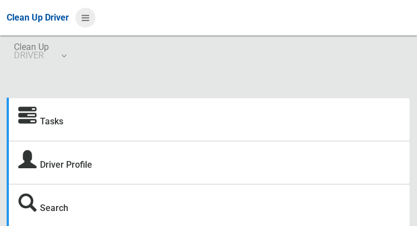
click at [83, 21] on icon at bounding box center [86, 17] width 8 height 19
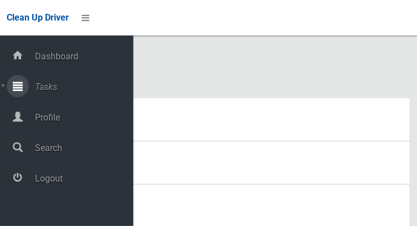
click at [23, 93] on icon at bounding box center [18, 86] width 10 height 22
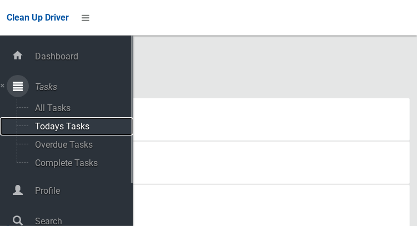
click at [43, 129] on span "Todays Tasks" at bounding box center [78, 126] width 92 height 11
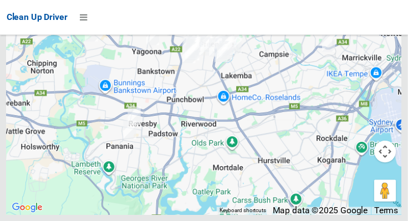
scroll to position [9152, 0]
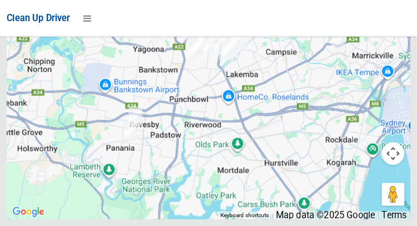
scroll to position [8987, 0]
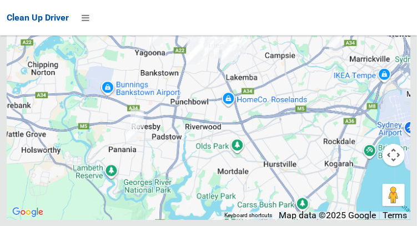
scroll to position [8813, 0]
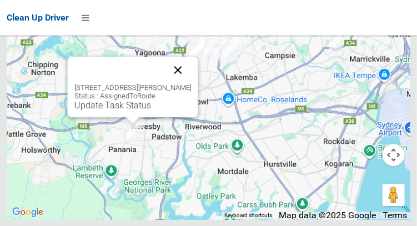
click at [186, 83] on button "Close" at bounding box center [177, 70] width 27 height 27
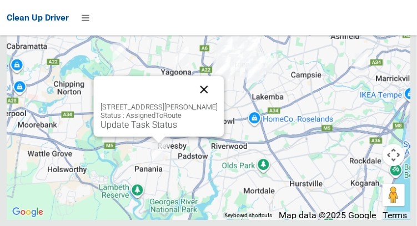
click at [210, 103] on button "Close" at bounding box center [203, 89] width 27 height 27
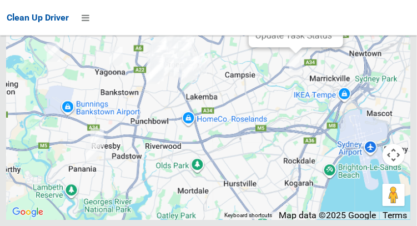
click at [336, 13] on button "Close" at bounding box center [323, 0] width 27 height 27
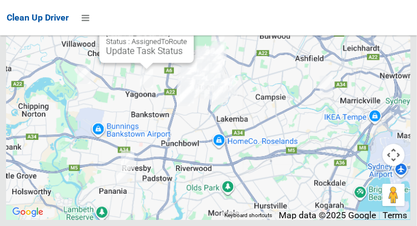
click at [187, 29] on button "Close" at bounding box center [173, 15] width 27 height 27
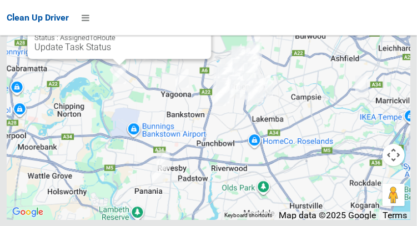
click at [191, 25] on button "Close" at bounding box center [191, 11] width 27 height 27
click at [181, 25] on button "Close" at bounding box center [191, 11] width 27 height 27
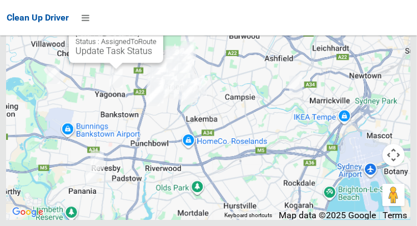
click at [156, 29] on button "Close" at bounding box center [143, 15] width 27 height 27
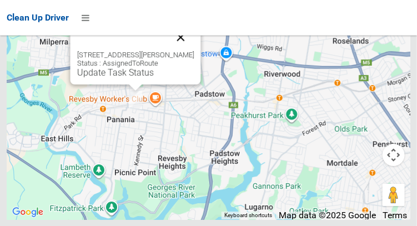
click at [187, 50] on button "Close" at bounding box center [180, 37] width 27 height 27
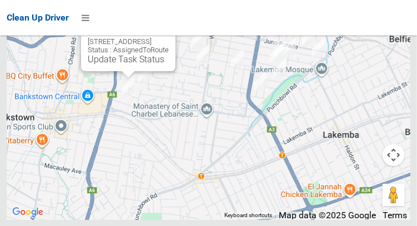
click at [169, 37] on button "Close" at bounding box center [155, 24] width 27 height 27
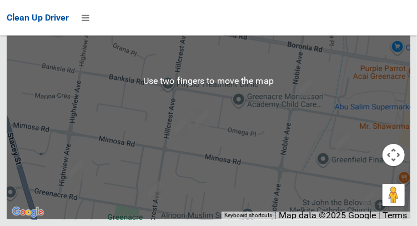
scroll to position [9362, 0]
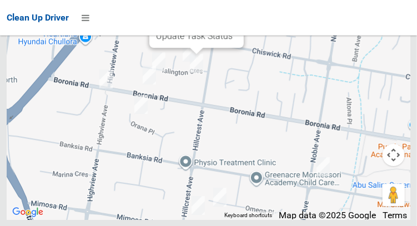
click at [237, 14] on button "Close" at bounding box center [223, 0] width 27 height 27
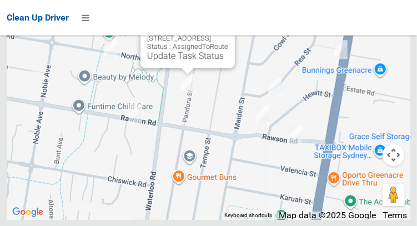
click at [228, 34] on button "Close" at bounding box center [214, 20] width 27 height 27
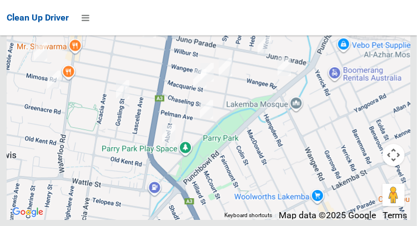
scroll to position [8446, 0]
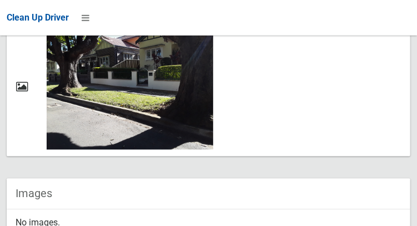
scroll to position [711, 0]
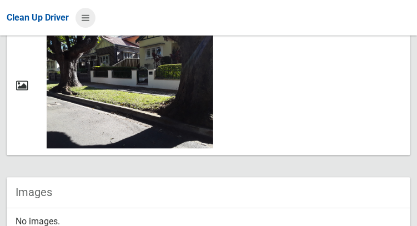
click at [83, 23] on icon at bounding box center [86, 17] width 8 height 19
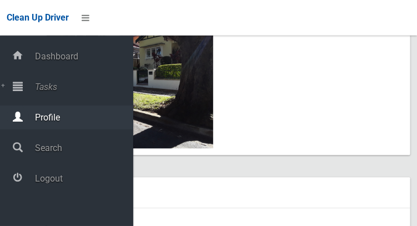
click at [23, 122] on div at bounding box center [18, 116] width 22 height 22
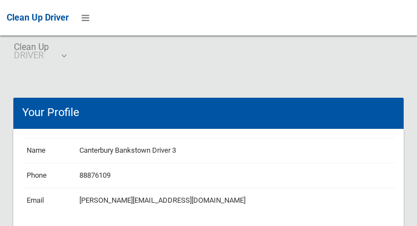
scroll to position [24, 0]
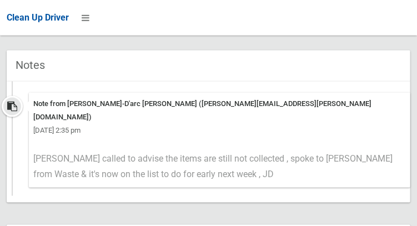
scroll to position [460, 0]
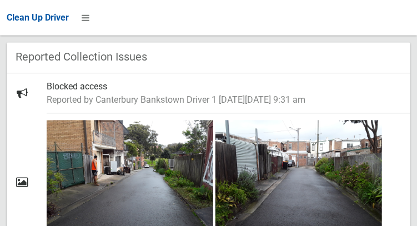
scroll to position [706, 0]
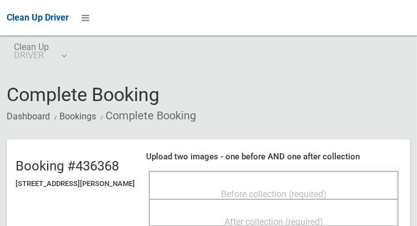
scroll to position [34, 0]
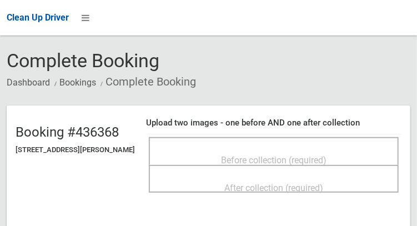
click at [301, 156] on span "Before collection (required)" at bounding box center [273, 160] width 105 height 11
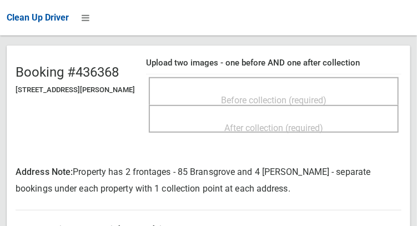
scroll to position [98, 0]
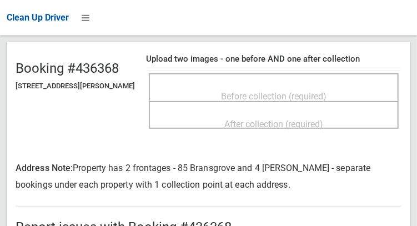
click at [287, 92] on span "Before collection (required)" at bounding box center [273, 96] width 105 height 11
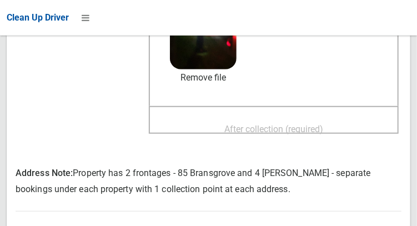
scroll to position [194, 0]
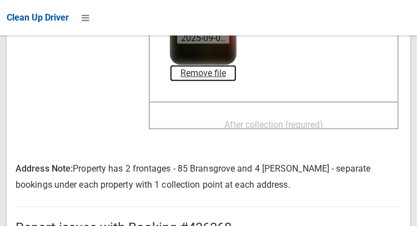
click at [216, 75] on link "Remove file" at bounding box center [203, 73] width 67 height 17
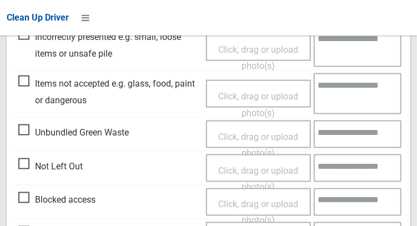
scroll to position [439, 0]
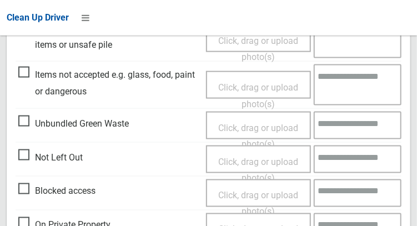
click at [252, 164] on span "Click, drag or upload photo(s)" at bounding box center [258, 169] width 80 height 27
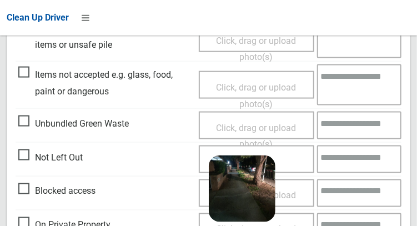
scroll to position [506, 0]
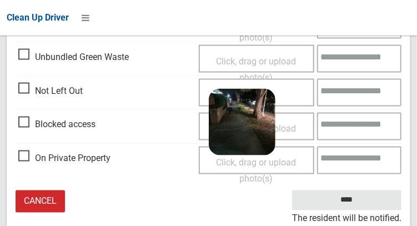
click at [367, 97] on textarea at bounding box center [359, 93] width 84 height 28
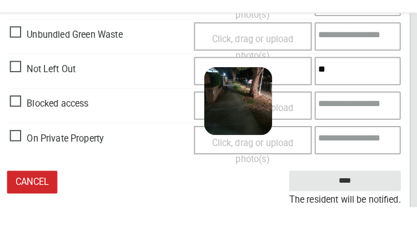
type textarea "*"
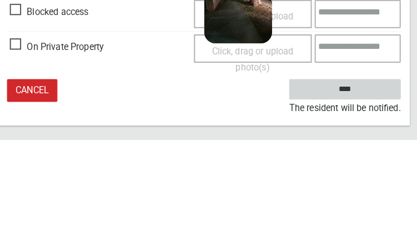
type textarea "**********"
click at [374, 173] on input "****" at bounding box center [346, 176] width 109 height 21
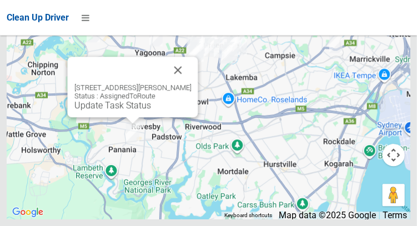
scroll to position [9176, 0]
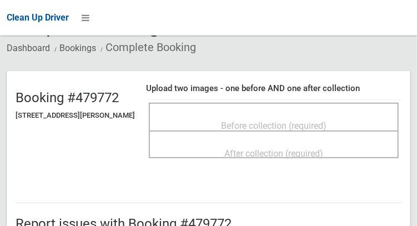
scroll to position [65, 0]
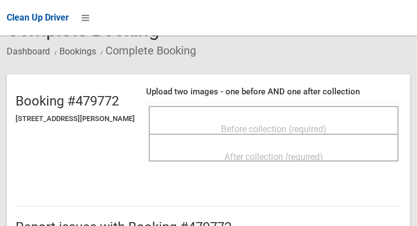
click at [315, 126] on span "Before collection (required)" at bounding box center [273, 129] width 105 height 11
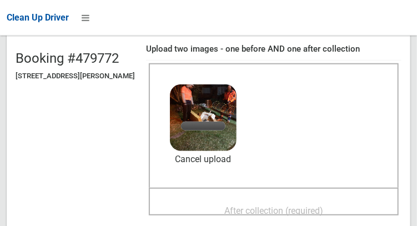
scroll to position [109, 0]
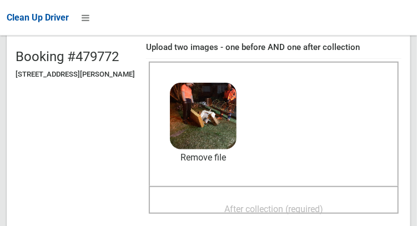
click at [263, 207] on span "After collection (required)" at bounding box center [273, 209] width 99 height 11
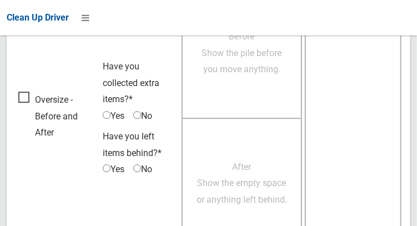
scroll to position [1001, 0]
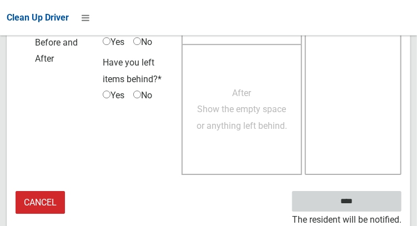
click at [379, 207] on input "****" at bounding box center [346, 201] width 109 height 21
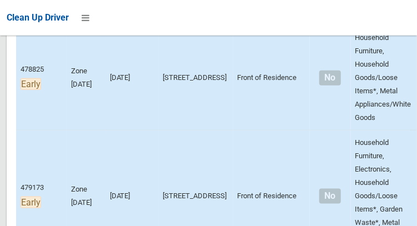
scroll to position [292, 0]
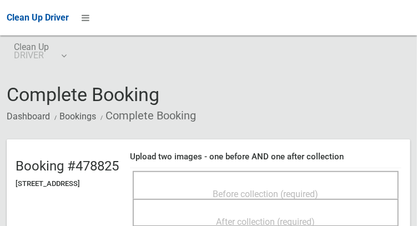
click at [271, 183] on div "Before collection (required)" at bounding box center [265, 193] width 241 height 21
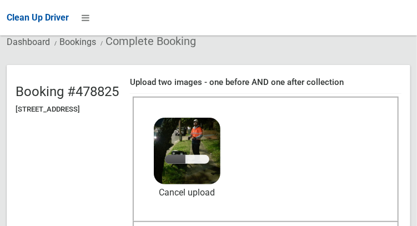
scroll to position [75, 0]
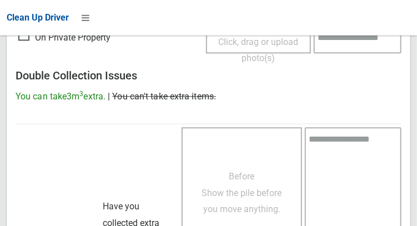
scroll to position [1001, 0]
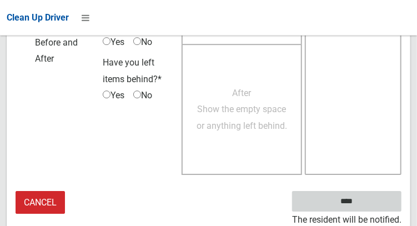
click at [372, 206] on input "****" at bounding box center [346, 201] width 109 height 21
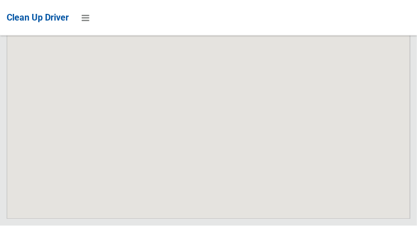
scroll to position [9447, 0]
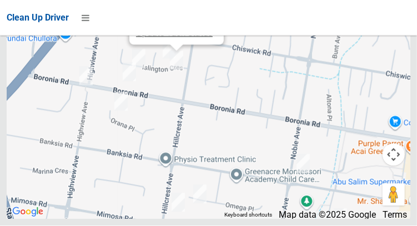
click at [164, 38] on link "Update Task Status" at bounding box center [174, 33] width 77 height 11
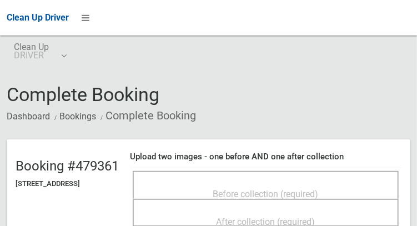
click at [263, 190] on span "Before collection (required)" at bounding box center [265, 194] width 105 height 11
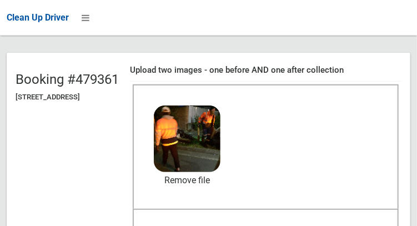
scroll to position [88, 0]
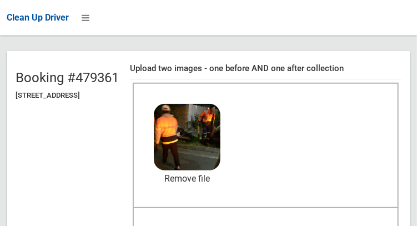
click at [288, 225] on span "After collection (required)" at bounding box center [265, 230] width 99 height 11
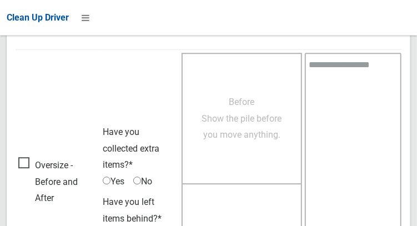
scroll to position [1001, 0]
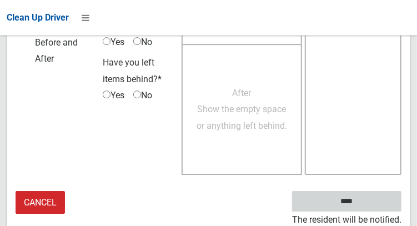
click at [376, 205] on input "****" at bounding box center [346, 201] width 109 height 21
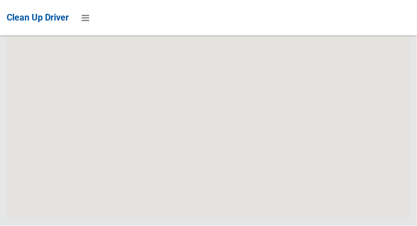
scroll to position [9447, 0]
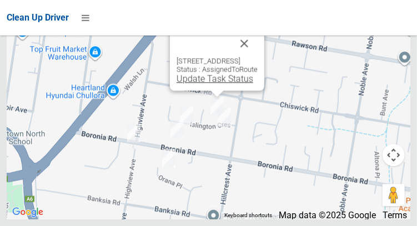
click at [207, 84] on link "Update Task Status" at bounding box center [214, 78] width 77 height 11
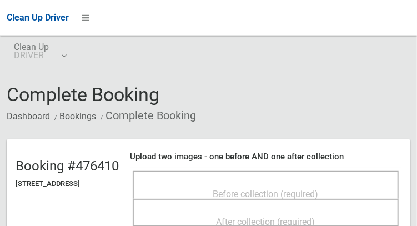
click at [259, 183] on div "Before collection (required)" at bounding box center [265, 193] width 241 height 21
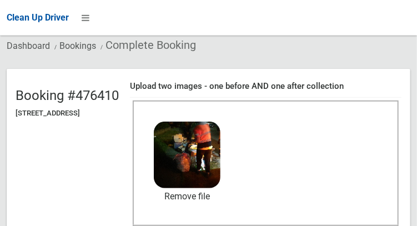
scroll to position [71, 0]
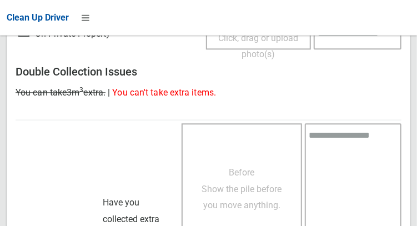
scroll to position [1001, 0]
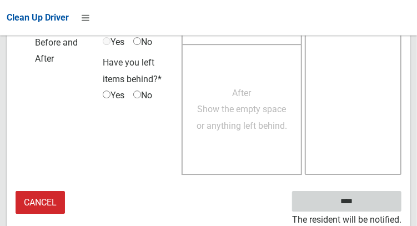
click at [369, 204] on input "****" at bounding box center [346, 201] width 109 height 21
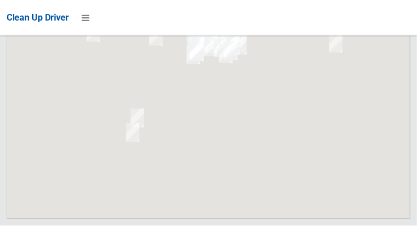
scroll to position [9447, 0]
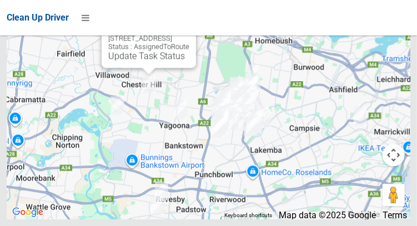
click at [189, 34] on button "Close" at bounding box center [176, 20] width 27 height 27
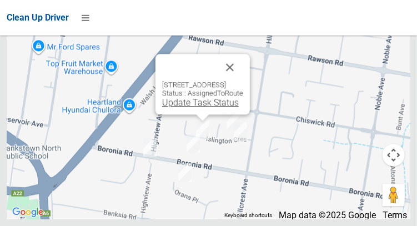
click at [194, 108] on link "Update Task Status" at bounding box center [200, 102] width 77 height 11
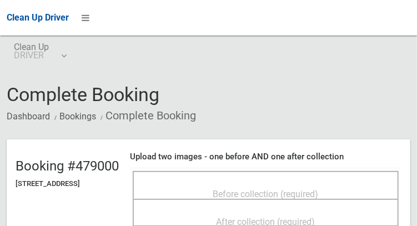
click at [279, 189] on span "Before collection (required)" at bounding box center [265, 194] width 105 height 11
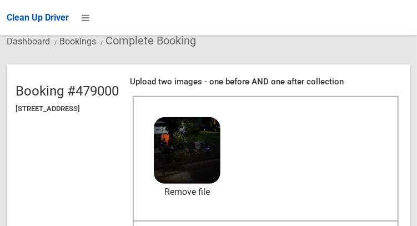
scroll to position [80, 0]
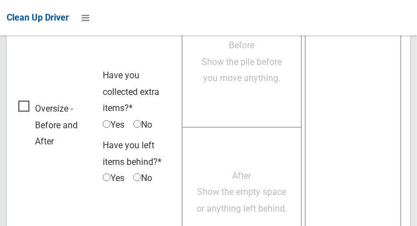
scroll to position [1001, 0]
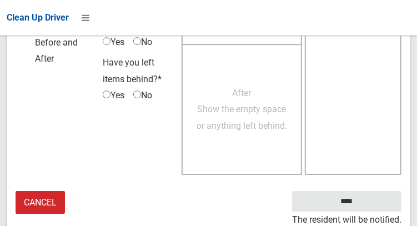
click at [380, 212] on small "The resident will be notified." at bounding box center [346, 219] width 109 height 17
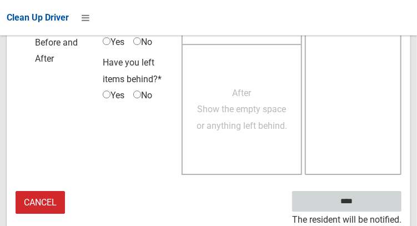
click at [382, 207] on input "****" at bounding box center [346, 201] width 109 height 21
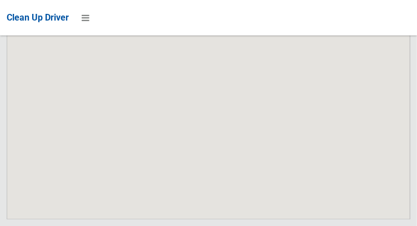
scroll to position [9447, 0]
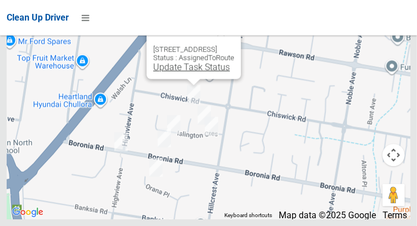
click at [185, 72] on link "Update Task Status" at bounding box center [191, 67] width 77 height 11
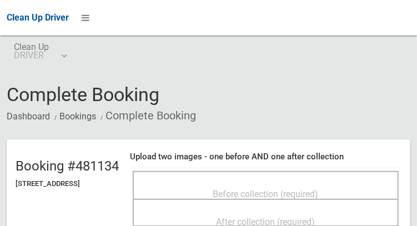
click at [262, 189] on span "Before collection (required)" at bounding box center [265, 194] width 105 height 11
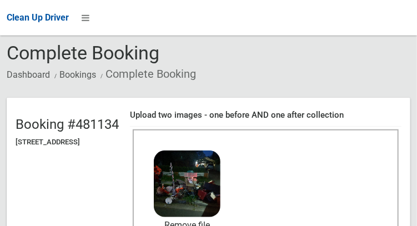
scroll to position [97, 0]
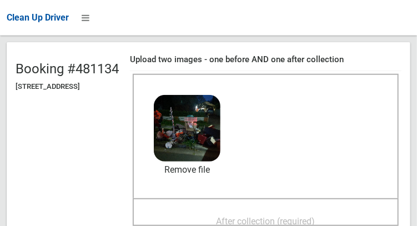
click at [292, 220] on span "After collection (required)" at bounding box center [265, 221] width 99 height 11
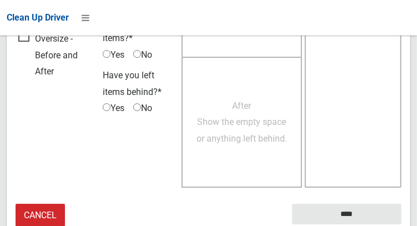
scroll to position [1001, 0]
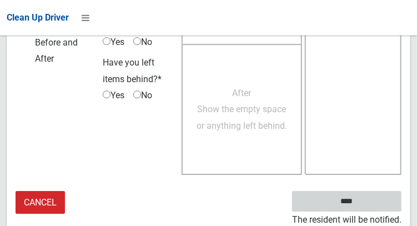
click at [378, 200] on input "****" at bounding box center [346, 201] width 109 height 21
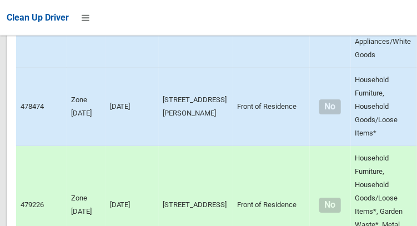
scroll to position [9447, 0]
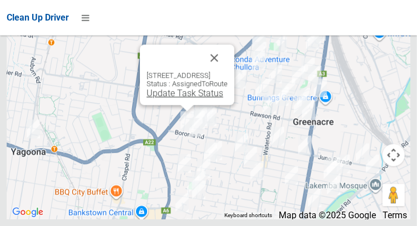
click at [179, 98] on link "Update Task Status" at bounding box center [184, 93] width 77 height 11
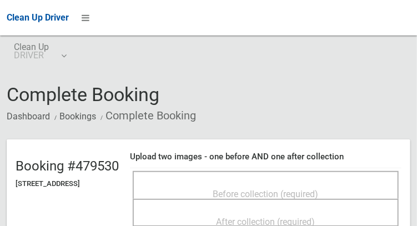
click at [274, 189] on span "Before collection (required)" at bounding box center [265, 194] width 105 height 11
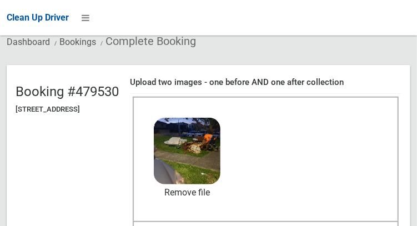
scroll to position [77, 0]
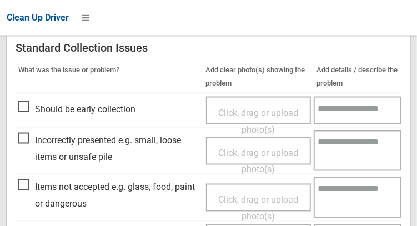
scroll to position [489, 0]
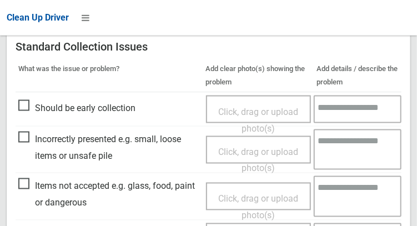
click at [253, 194] on span "Click, drag or upload photo(s)" at bounding box center [258, 207] width 80 height 27
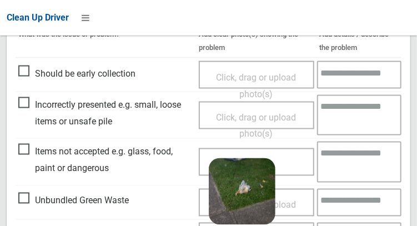
scroll to position [539, 0]
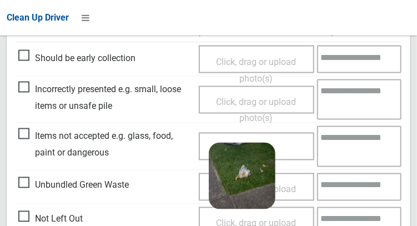
click at [350, 149] on textarea at bounding box center [359, 146] width 84 height 41
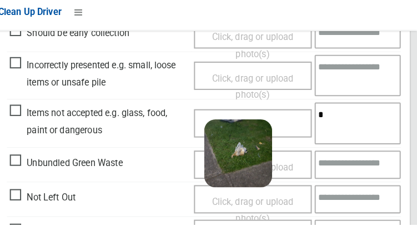
scroll to position [568, 0]
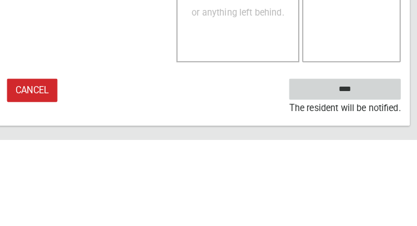
type textarea "********"
click at [373, 178] on input "****" at bounding box center [346, 176] width 109 height 21
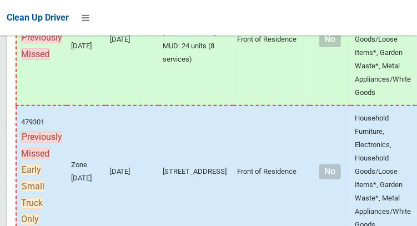
scroll to position [9447, 0]
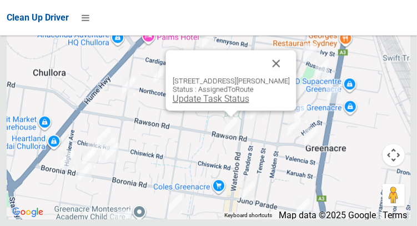
click at [224, 104] on link "Update Task Status" at bounding box center [210, 98] width 77 height 11
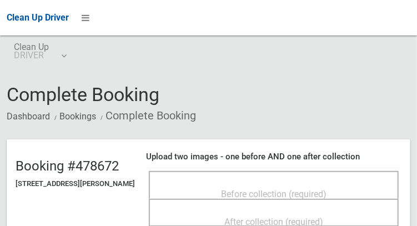
click at [258, 189] on span "Before collection (required)" at bounding box center [273, 194] width 105 height 11
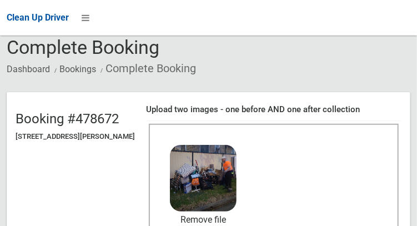
scroll to position [116, 0]
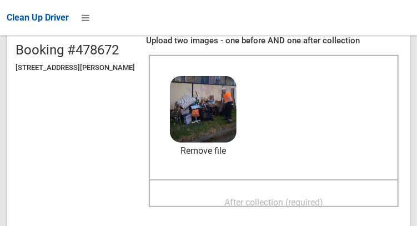
click at [293, 204] on span "After collection (required)" at bounding box center [273, 202] width 99 height 11
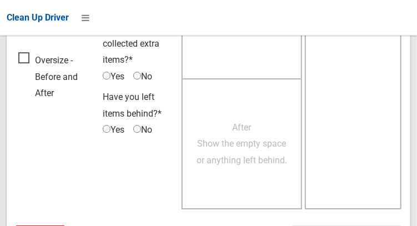
scroll to position [1001, 0]
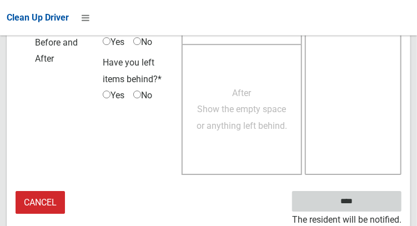
click at [379, 206] on input "****" at bounding box center [346, 201] width 109 height 21
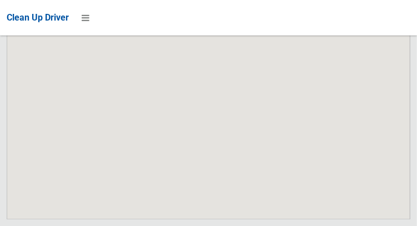
scroll to position [9447, 0]
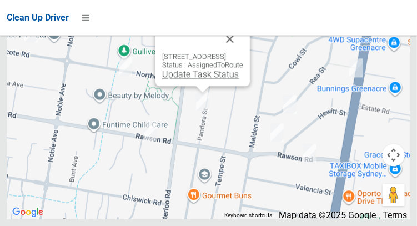
click at [201, 79] on link "Update Task Status" at bounding box center [200, 74] width 77 height 11
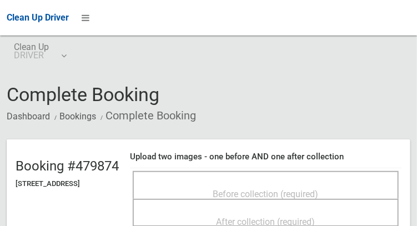
click at [276, 189] on span "Before collection (required)" at bounding box center [265, 194] width 105 height 11
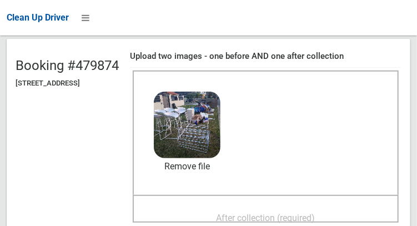
scroll to position [101, 0]
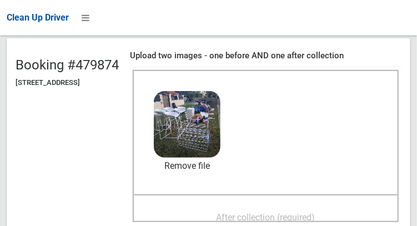
click at [295, 215] on span "After collection (required)" at bounding box center [265, 217] width 99 height 11
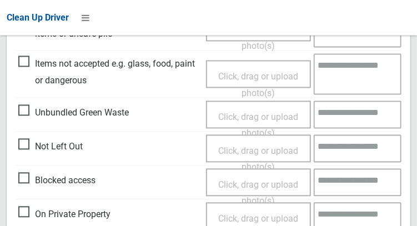
scroll to position [1001, 0]
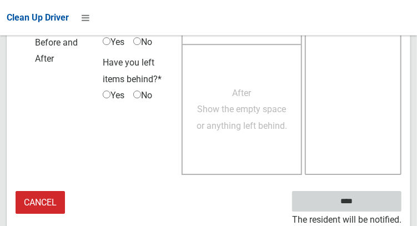
click at [368, 204] on input "****" at bounding box center [346, 201] width 109 height 21
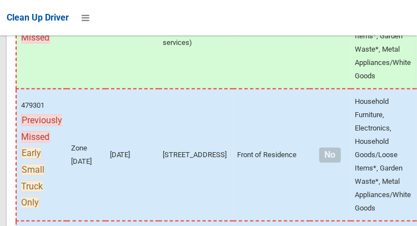
scroll to position [9447, 0]
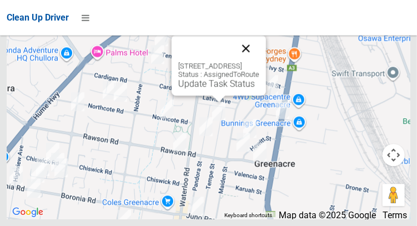
click at [259, 62] on button "Close" at bounding box center [245, 48] width 27 height 27
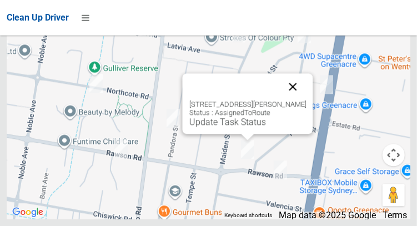
click at [306, 100] on button "Close" at bounding box center [292, 86] width 27 height 27
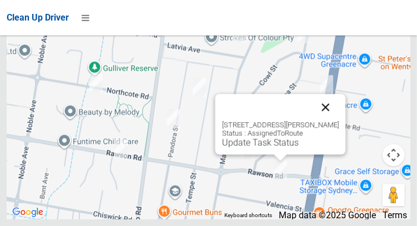
click at [327, 120] on button "Close" at bounding box center [325, 107] width 27 height 27
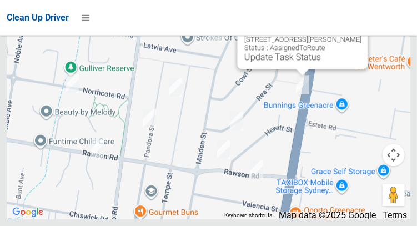
click at [358, 35] on button "Close" at bounding box center [347, 21] width 27 height 27
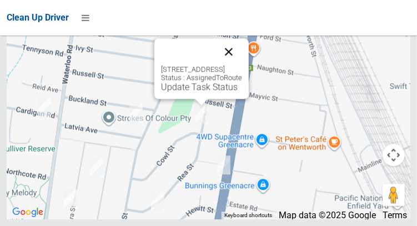
click at [242, 65] on button "Close" at bounding box center [228, 51] width 27 height 27
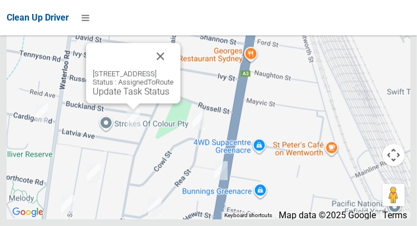
click at [194, 78] on div "2 Latvia Avenue, GREENACRE NSW 2190 Status : AssignedToRoute Update Task Status" at bounding box center [208, 80] width 403 height 277
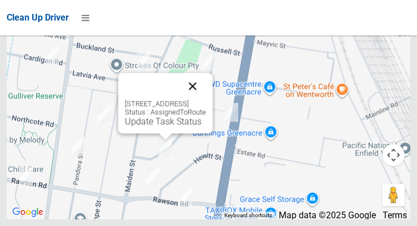
click at [206, 99] on button "Close" at bounding box center [192, 86] width 27 height 27
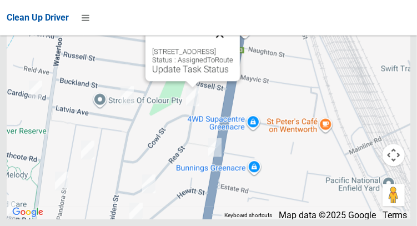
click at [233, 47] on button "Close" at bounding box center [219, 34] width 27 height 27
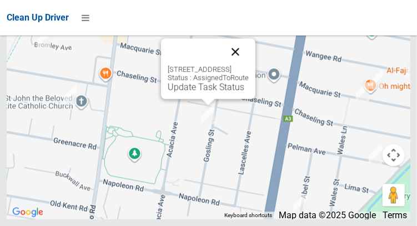
click at [249, 65] on button "Close" at bounding box center [235, 51] width 27 height 27
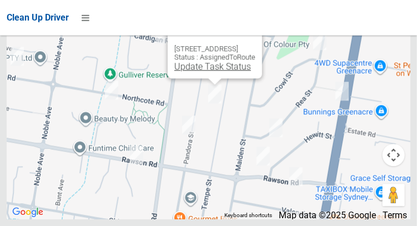
click at [213, 72] on link "Update Task Status" at bounding box center [212, 66] width 77 height 11
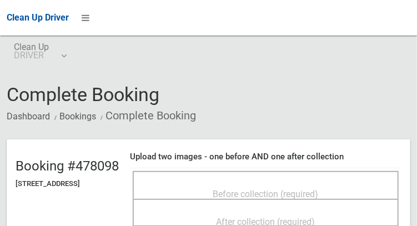
click at [255, 189] on span "Before collection (required)" at bounding box center [265, 194] width 105 height 11
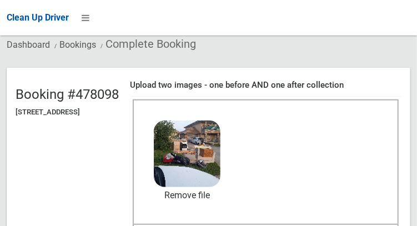
scroll to position [73, 0]
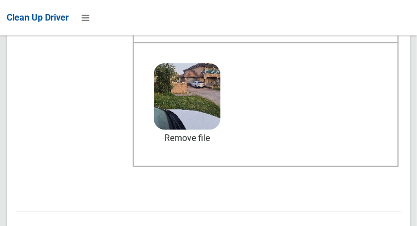
scroll to position [666, 0]
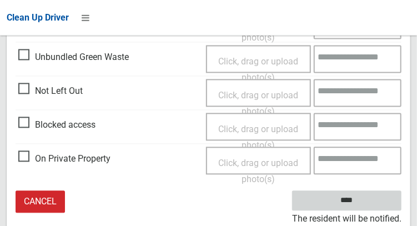
click at [372, 197] on input "****" at bounding box center [346, 201] width 109 height 21
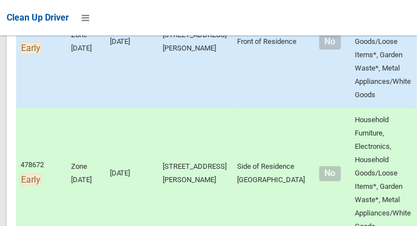
scroll to position [823, 0]
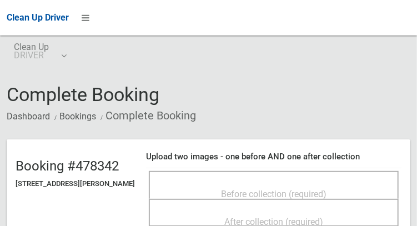
click at [284, 189] on span "Before collection (required)" at bounding box center [273, 194] width 105 height 11
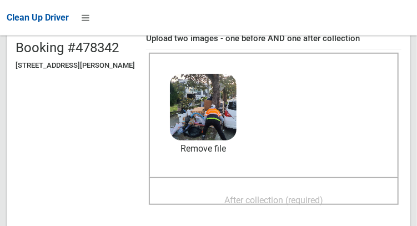
scroll to position [119, 0]
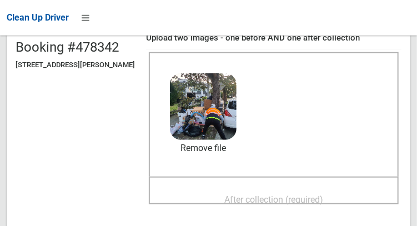
click at [317, 199] on span "After collection (required)" at bounding box center [273, 199] width 99 height 11
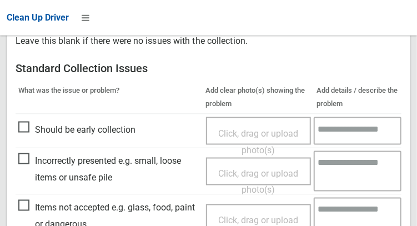
scroll to position [468, 0]
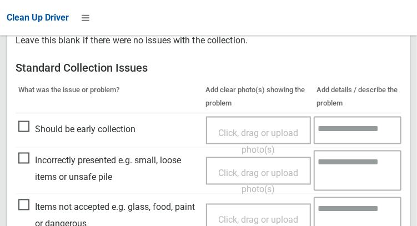
click at [255, 215] on span "Click, drag or upload photo(s)" at bounding box center [258, 228] width 80 height 27
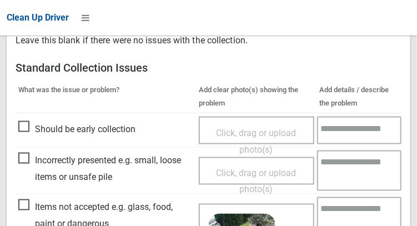
click at [347, 209] on textarea at bounding box center [359, 217] width 84 height 41
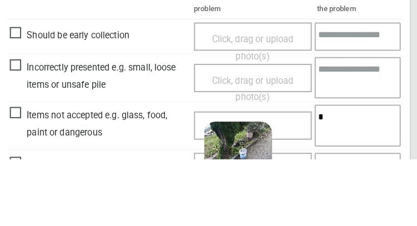
scroll to position [568, 0]
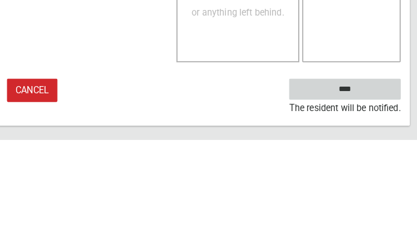
type textarea "*****"
click at [374, 176] on input "****" at bounding box center [346, 176] width 109 height 21
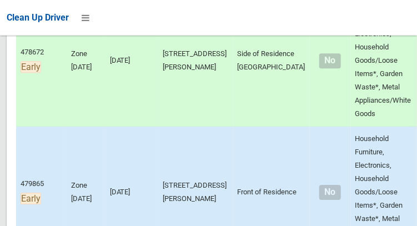
scroll to position [935, 0]
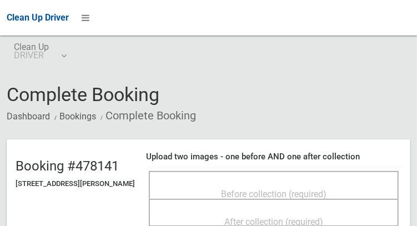
click at [285, 189] on span "Before collection (required)" at bounding box center [273, 194] width 105 height 11
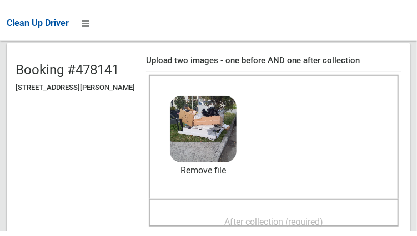
scroll to position [100, 0]
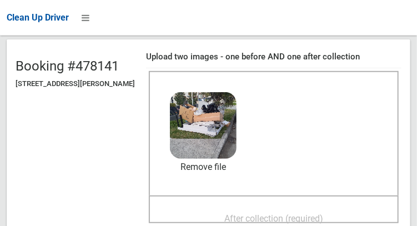
click at [296, 219] on span "After collection (required)" at bounding box center [273, 218] width 99 height 11
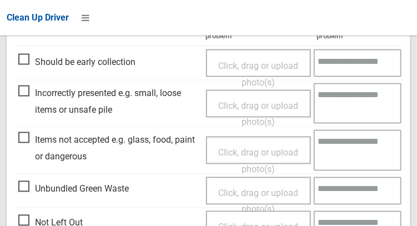
scroll to position [535, 0]
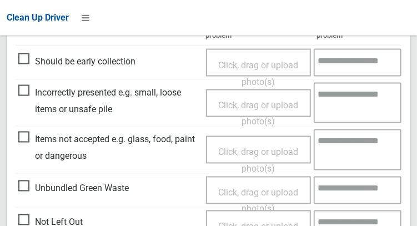
click at [259, 153] on span "Click, drag or upload photo(s)" at bounding box center [258, 160] width 80 height 27
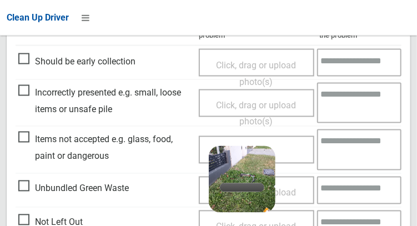
click at [357, 149] on textarea at bounding box center [359, 149] width 84 height 41
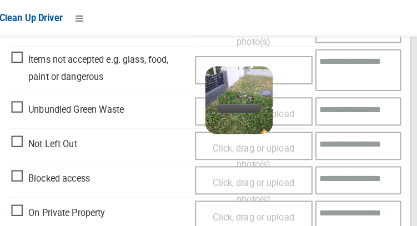
scroll to position [616, 0]
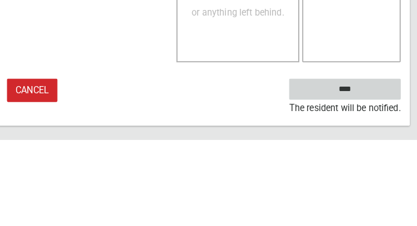
type textarea "*******"
click at [371, 175] on input "****" at bounding box center [346, 176] width 109 height 21
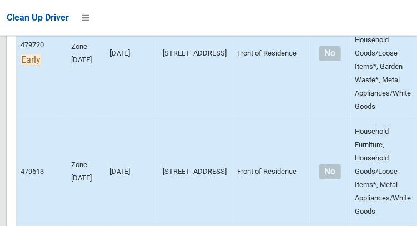
scroll to position [1339, 0]
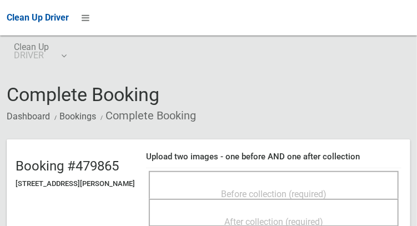
click at [232, 190] on span "Before collection (required)" at bounding box center [273, 194] width 105 height 11
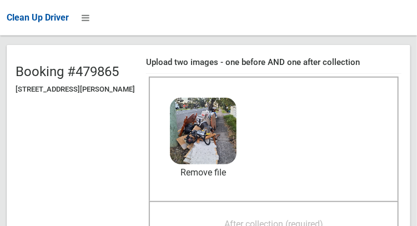
scroll to position [107, 0]
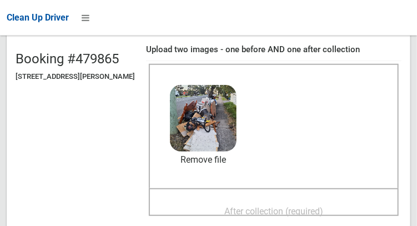
click at [300, 211] on span "After collection (required)" at bounding box center [273, 211] width 99 height 11
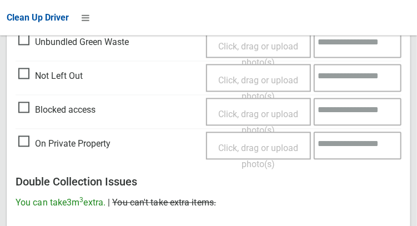
scroll to position [1001, 0]
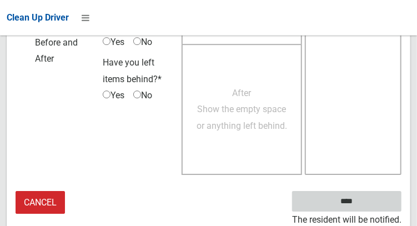
click at [378, 198] on input "****" at bounding box center [346, 201] width 109 height 21
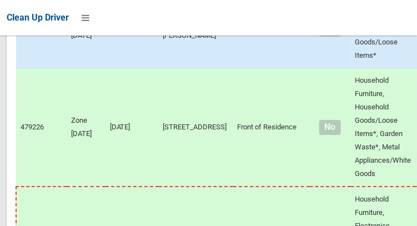
scroll to position [9447, 0]
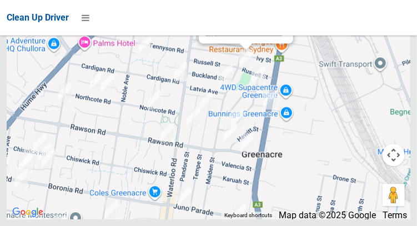
click at [239, 37] on link "Update Task Status" at bounding box center [243, 31] width 77 height 11
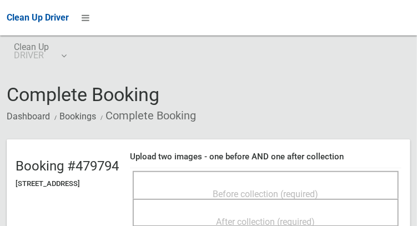
click at [271, 189] on span "Before collection (required)" at bounding box center [265, 194] width 105 height 11
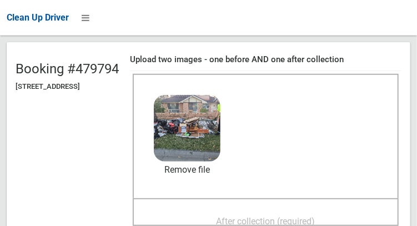
scroll to position [102, 0]
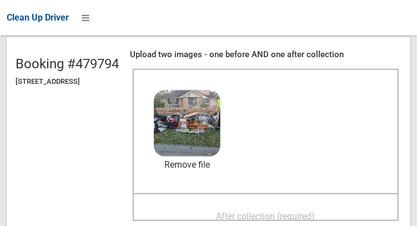
click at [288, 211] on span "After collection (required)" at bounding box center [265, 216] width 99 height 11
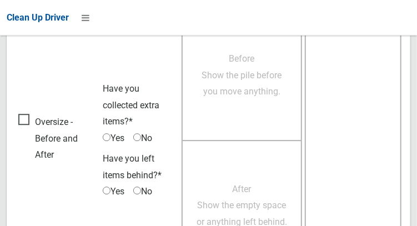
scroll to position [1001, 0]
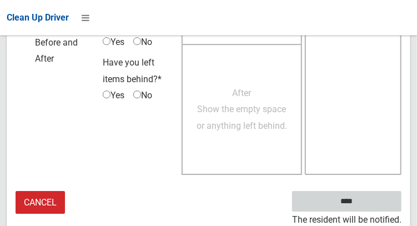
click at [378, 194] on input "****" at bounding box center [346, 201] width 109 height 21
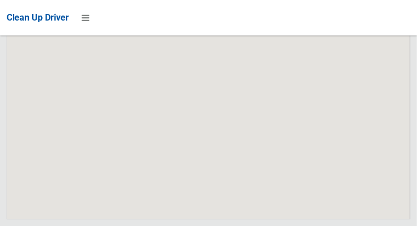
scroll to position [9447, 0]
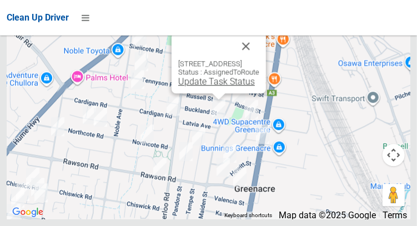
click at [223, 87] on link "Update Task Status" at bounding box center [216, 81] width 77 height 11
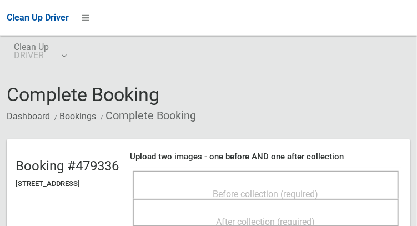
click at [272, 189] on span "Before collection (required)" at bounding box center [265, 194] width 105 height 11
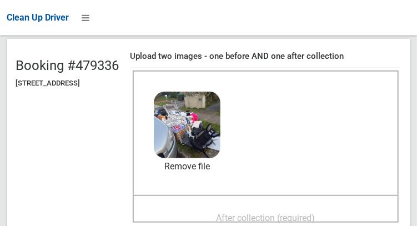
scroll to position [105, 0]
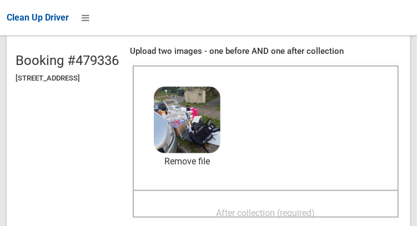
click at [293, 209] on span "After collection (required)" at bounding box center [265, 212] width 99 height 11
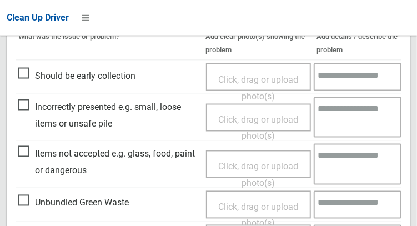
scroll to position [523, 0]
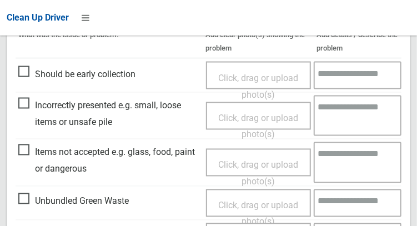
click at [253, 164] on span "Click, drag or upload photo(s)" at bounding box center [258, 172] width 80 height 27
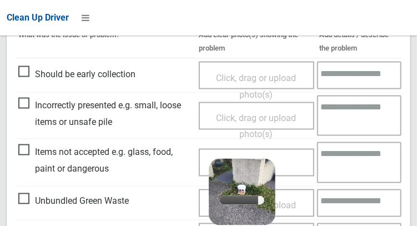
click at [362, 163] on textarea at bounding box center [359, 161] width 84 height 41
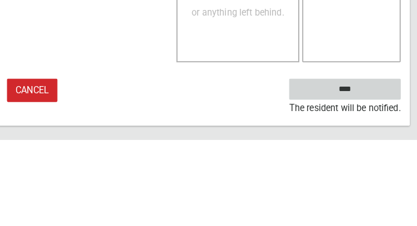
type textarea "*****"
click at [377, 176] on input "****" at bounding box center [346, 176] width 109 height 21
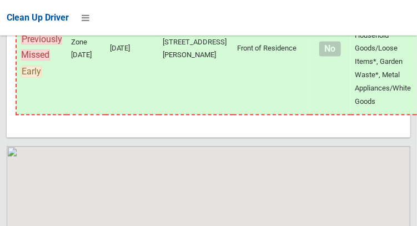
scroll to position [9447, 0]
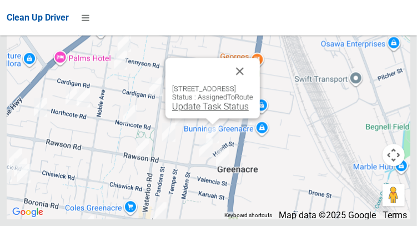
click at [205, 112] on link "Update Task Status" at bounding box center [210, 106] width 77 height 11
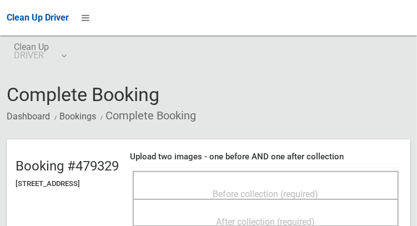
click at [268, 189] on span "Before collection (required)" at bounding box center [265, 194] width 105 height 11
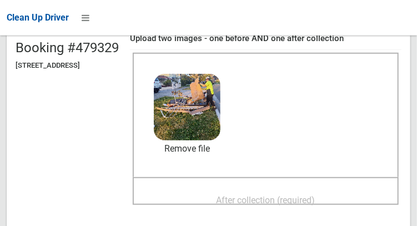
scroll to position [126, 0]
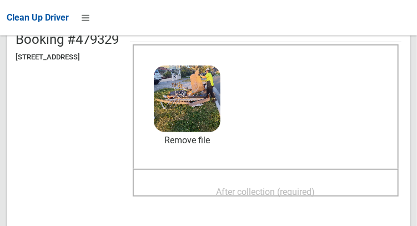
click at [305, 196] on span "After collection (required)" at bounding box center [265, 191] width 99 height 11
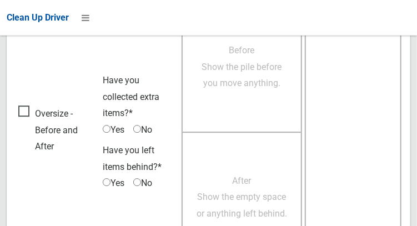
scroll to position [1001, 0]
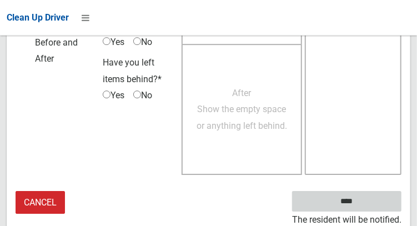
click at [374, 201] on input "****" at bounding box center [346, 201] width 109 height 21
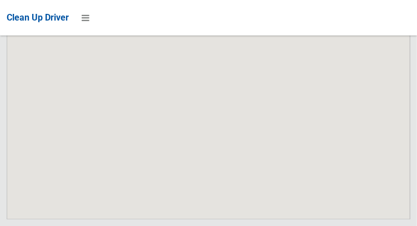
scroll to position [9447, 0]
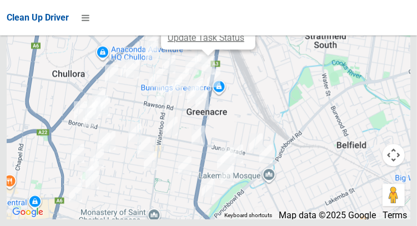
click at [207, 43] on link "Update Task Status" at bounding box center [206, 37] width 77 height 11
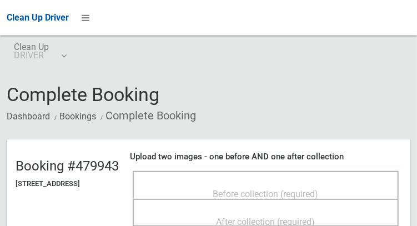
click at [268, 189] on span "Before collection (required)" at bounding box center [265, 194] width 105 height 11
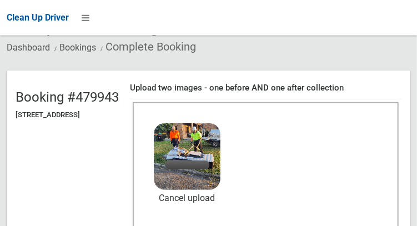
scroll to position [78, 0]
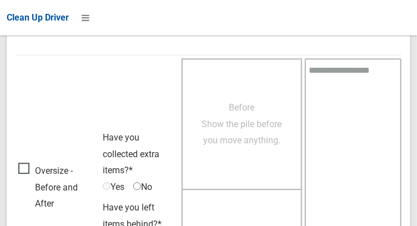
scroll to position [1001, 0]
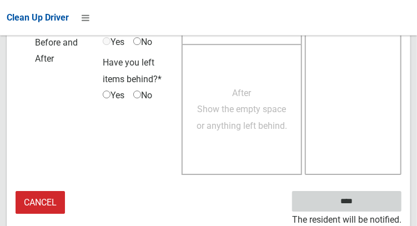
click at [377, 200] on input "****" at bounding box center [346, 201] width 109 height 21
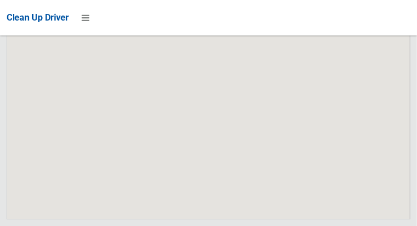
scroll to position [9447, 0]
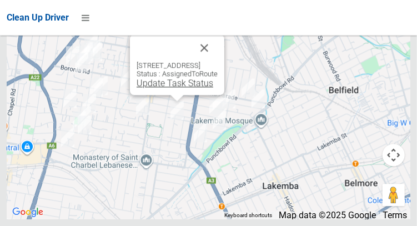
click at [168, 88] on link "Update Task Status" at bounding box center [174, 83] width 77 height 11
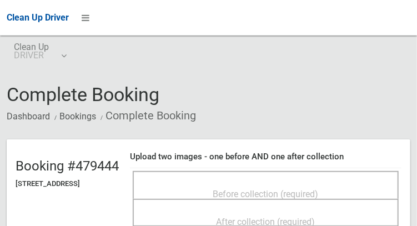
click at [301, 189] on span "Before collection (required)" at bounding box center [265, 194] width 105 height 11
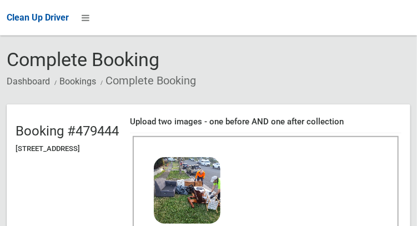
scroll to position [100, 0]
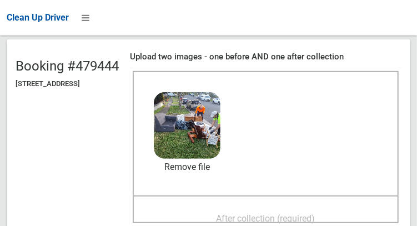
click at [285, 213] on span "After collection (required)" at bounding box center [265, 218] width 99 height 11
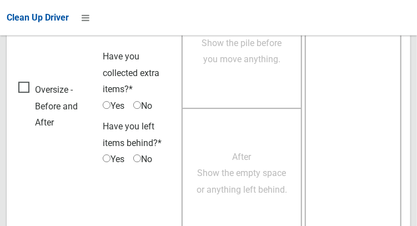
scroll to position [1001, 0]
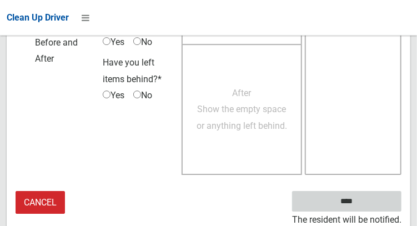
click at [375, 199] on input "****" at bounding box center [346, 201] width 109 height 21
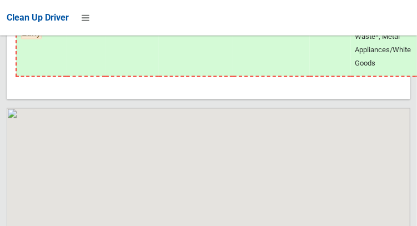
scroll to position [9447, 0]
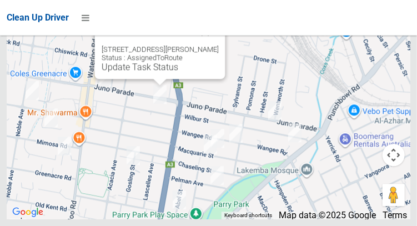
click at [211, 45] on button "Close" at bounding box center [204, 31] width 27 height 27
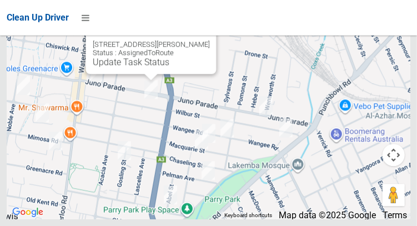
click at [209, 65] on div "146 Wilbur Street, GREENACRE NSW 2190 Status : AssignedToRoute Update Task Stat…" at bounding box center [150, 53] width 117 height 27
click at [209, 40] on button "Close" at bounding box center [196, 26] width 27 height 27
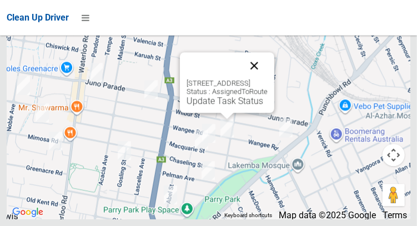
click at [267, 79] on button "Close" at bounding box center [254, 65] width 27 height 27
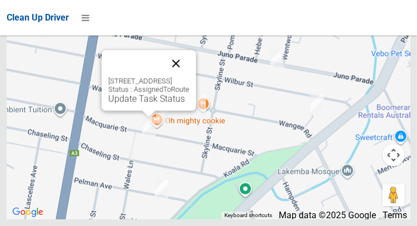
click at [189, 77] on button "Close" at bounding box center [176, 63] width 27 height 27
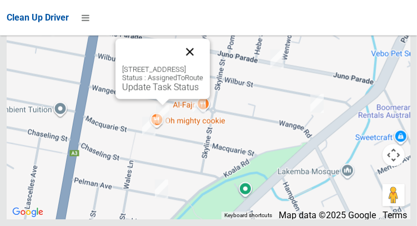
click at [203, 65] on button "Close" at bounding box center [189, 51] width 27 height 27
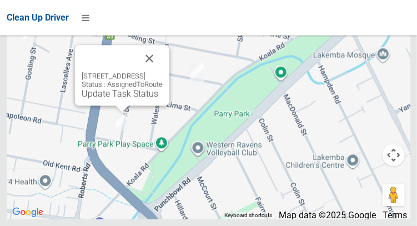
click at [169, 73] on div "15 Plasto Street, GREENACRE NSW 2190 Status : AssignedToRoute Update Task Status" at bounding box center [122, 75] width 94 height 60
click at [163, 72] on button "Close" at bounding box center [149, 58] width 27 height 27
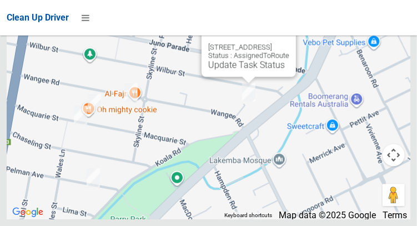
click at [289, 43] on button "Close" at bounding box center [275, 29] width 27 height 27
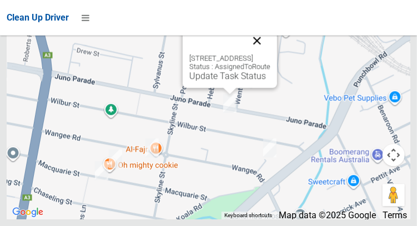
click at [270, 54] on button "Close" at bounding box center [257, 40] width 27 height 27
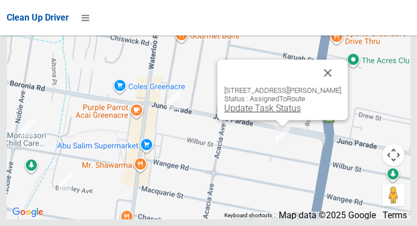
click at [272, 113] on link "Update Task Status" at bounding box center [262, 108] width 77 height 11
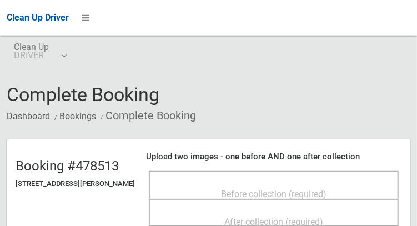
click at [278, 189] on span "Before collection (required)" at bounding box center [273, 194] width 105 height 11
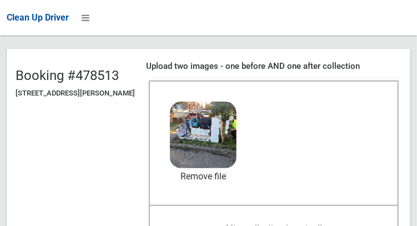
scroll to position [104, 0]
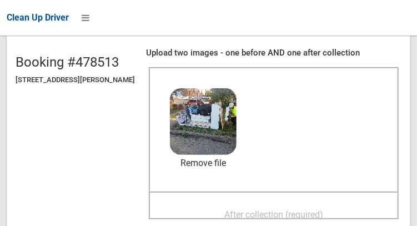
click at [288, 212] on span "After collection (required)" at bounding box center [273, 214] width 99 height 11
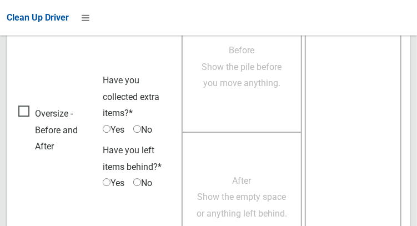
scroll to position [1001, 0]
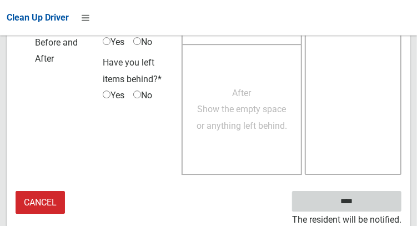
click at [377, 201] on input "****" at bounding box center [346, 201] width 109 height 21
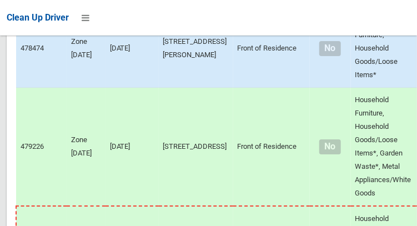
scroll to position [9447, 0]
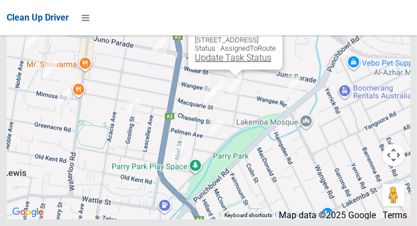
click at [231, 63] on link "Update Task Status" at bounding box center [233, 57] width 77 height 11
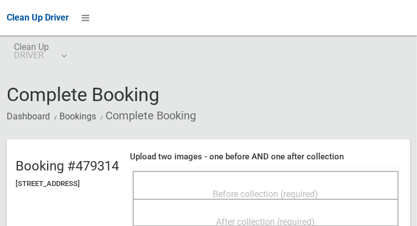
click at [271, 183] on div "Before collection (required)" at bounding box center [265, 193] width 241 height 21
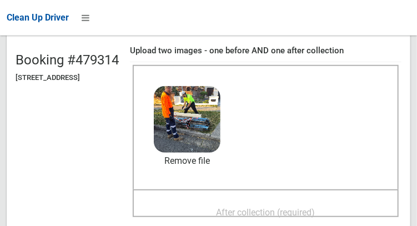
scroll to position [107, 0]
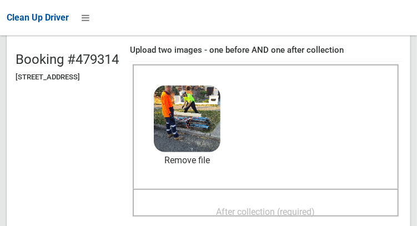
click at [295, 206] on span "After collection (required)" at bounding box center [265, 211] width 99 height 11
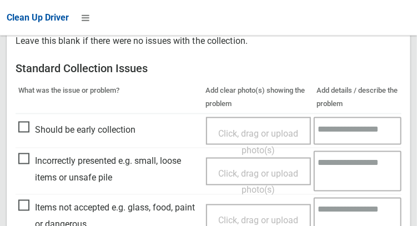
scroll to position [1001, 0]
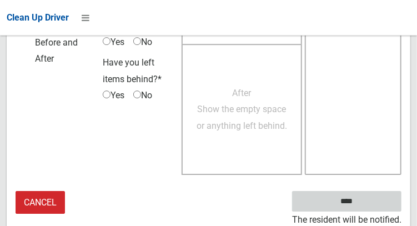
click at [371, 203] on input "****" at bounding box center [346, 201] width 109 height 21
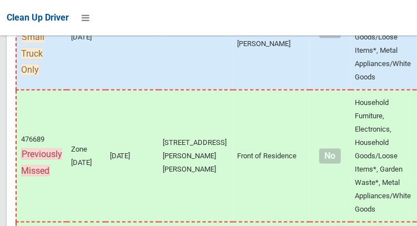
scroll to position [9447, 0]
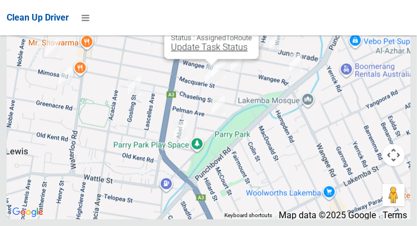
click at [204, 52] on link "Update Task Status" at bounding box center [209, 47] width 77 height 11
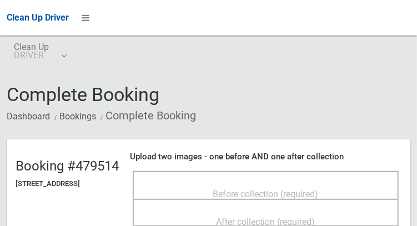
click at [266, 189] on span "Before collection (required)" at bounding box center [265, 194] width 105 height 11
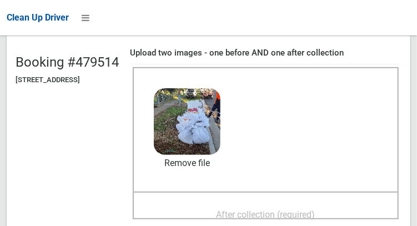
scroll to position [112, 0]
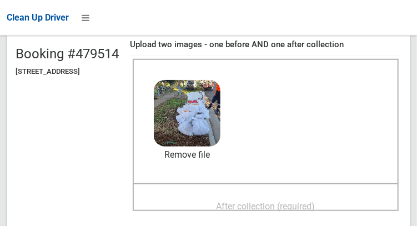
click at [302, 204] on span "After collection (required)" at bounding box center [265, 206] width 99 height 11
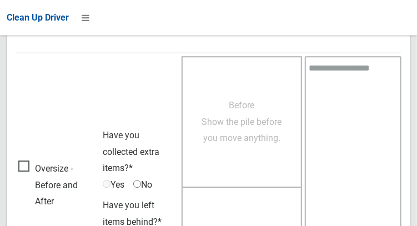
scroll to position [1001, 0]
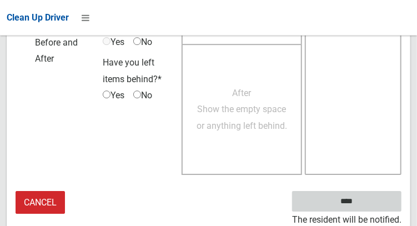
click at [368, 197] on input "****" at bounding box center [346, 201] width 109 height 21
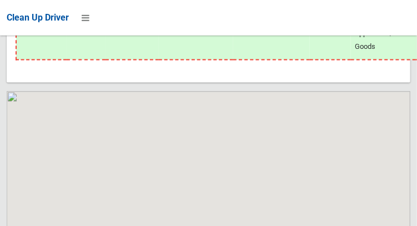
scroll to position [9447, 0]
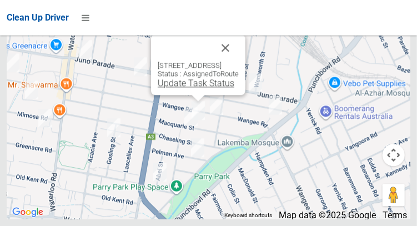
click at [193, 88] on link "Update Task Status" at bounding box center [196, 83] width 77 height 11
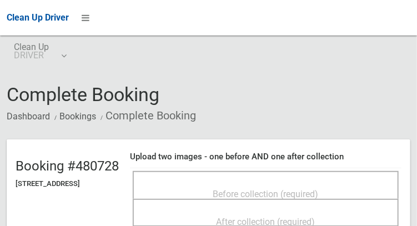
click at [272, 189] on span "Before collection (required)" at bounding box center [265, 194] width 105 height 11
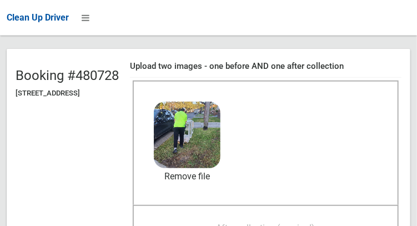
scroll to position [94, 0]
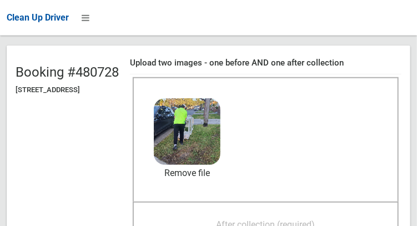
click at [303, 219] on span "After collection (required)" at bounding box center [265, 224] width 99 height 11
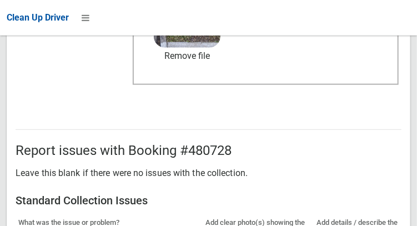
scroll to position [1001, 0]
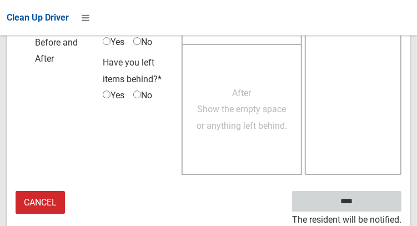
click at [378, 207] on input "****" at bounding box center [346, 201] width 109 height 21
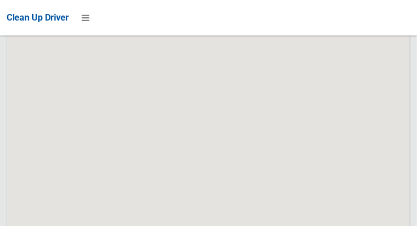
scroll to position [9447, 0]
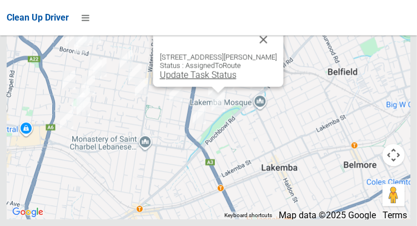
click at [215, 80] on link "Update Task Status" at bounding box center [197, 74] width 77 height 11
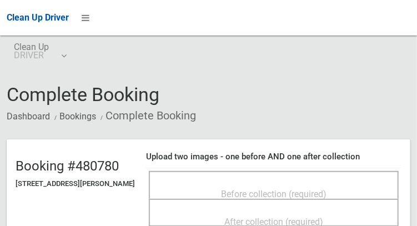
click at [267, 189] on span "Before collection (required)" at bounding box center [273, 194] width 105 height 11
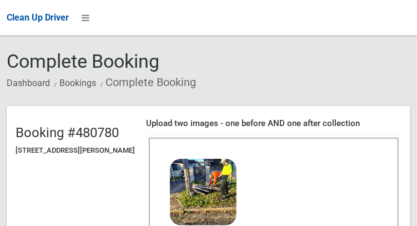
scroll to position [108, 0]
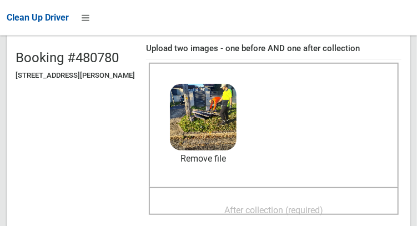
click at [306, 205] on span "After collection (required)" at bounding box center [273, 210] width 99 height 11
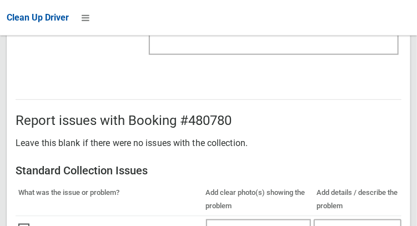
scroll to position [1001, 0]
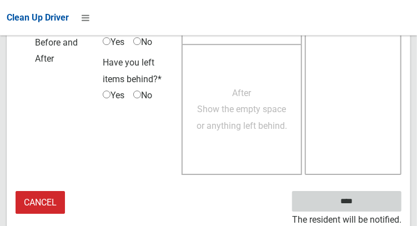
click at [373, 205] on input "****" at bounding box center [346, 201] width 109 height 21
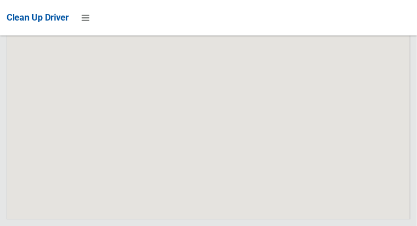
scroll to position [9447, 0]
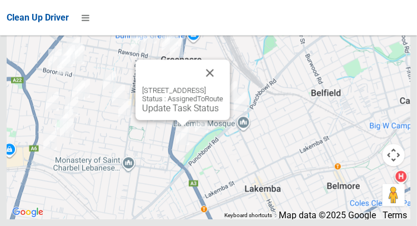
click at [183, 113] on div "15 Plasto Street, GREENACRE NSW 2190 Status : AssignedToRoute Update Task Status" at bounding box center [182, 99] width 81 height 27
click at [185, 113] on link "Update Task Status" at bounding box center [180, 108] width 77 height 11
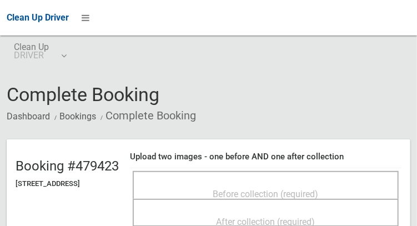
click at [262, 189] on span "Before collection (required)" at bounding box center [265, 194] width 105 height 11
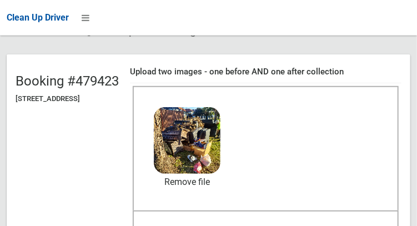
scroll to position [85, 0]
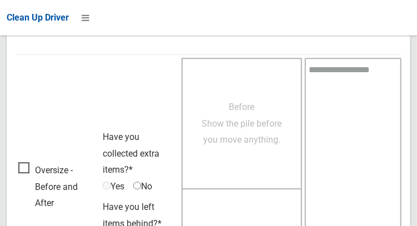
scroll to position [1001, 0]
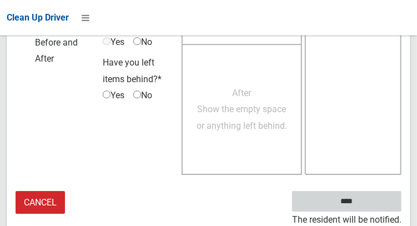
click at [348, 203] on input "****" at bounding box center [346, 201] width 109 height 21
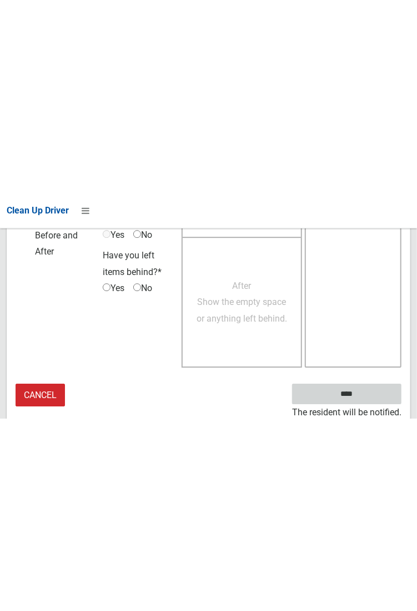
scroll to position [641, 0]
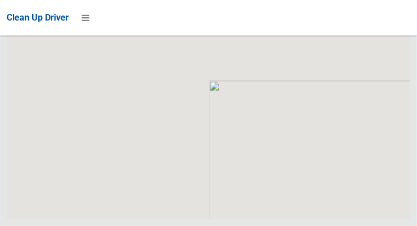
scroll to position [9447, 0]
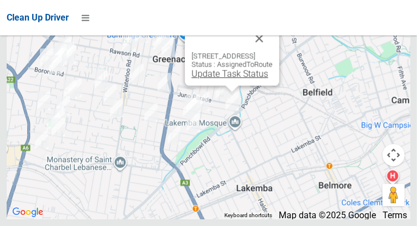
click at [225, 79] on link "Update Task Status" at bounding box center [229, 73] width 77 height 11
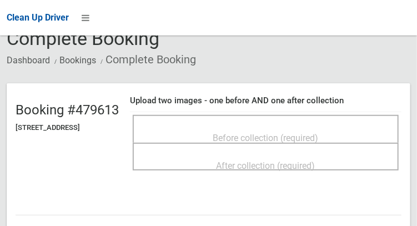
scroll to position [62, 0]
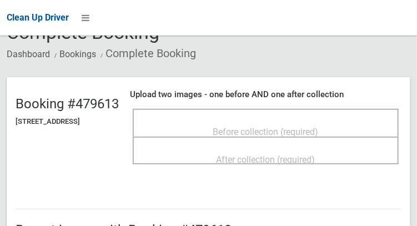
click at [318, 126] on span "Before collection (required)" at bounding box center [265, 131] width 105 height 11
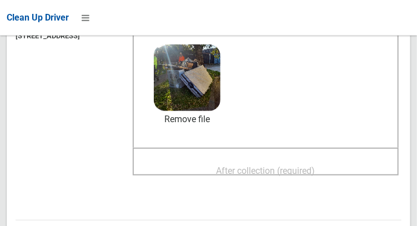
scroll to position [145, 0]
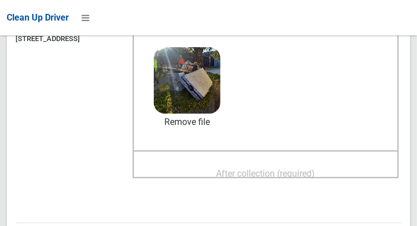
click at [348, 168] on div "After collection (required)" at bounding box center [265, 173] width 241 height 21
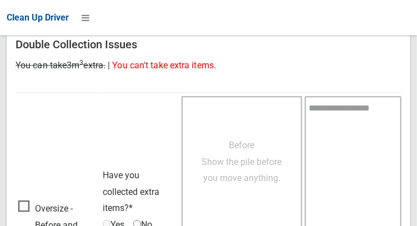
scroll to position [1002, 0]
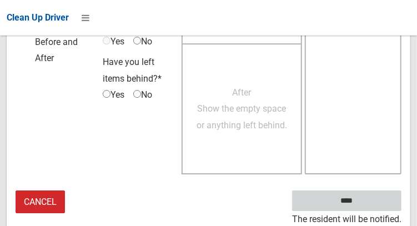
click at [377, 200] on input "****" at bounding box center [346, 200] width 109 height 21
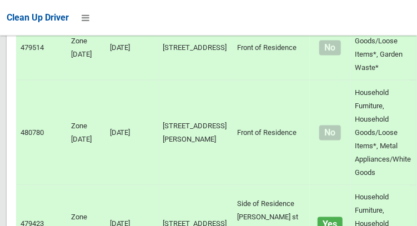
scroll to position [1705, 0]
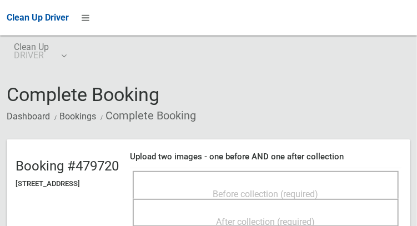
click at [266, 189] on span "Before collection (required)" at bounding box center [265, 194] width 105 height 11
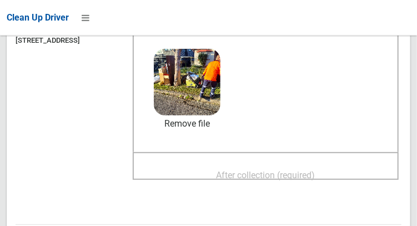
scroll to position [146, 0]
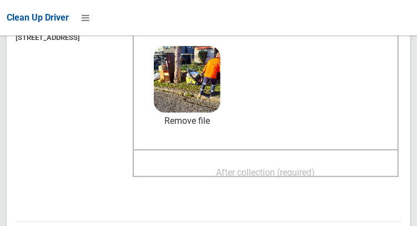
click at [285, 167] on span "After collection (required)" at bounding box center [265, 172] width 99 height 11
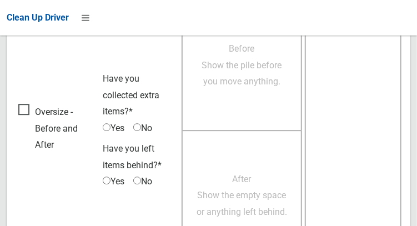
scroll to position [1001, 0]
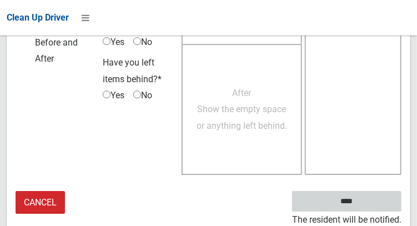
click at [373, 198] on input "****" at bounding box center [346, 201] width 109 height 21
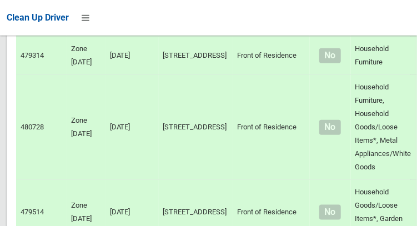
scroll to position [1536, 0]
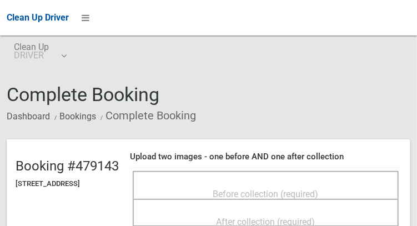
click at [264, 189] on span "Before collection (required)" at bounding box center [265, 194] width 105 height 11
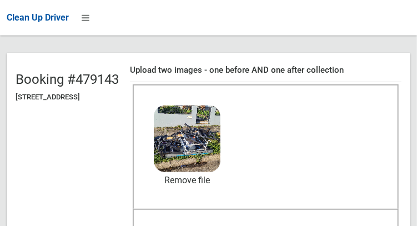
scroll to position [90, 0]
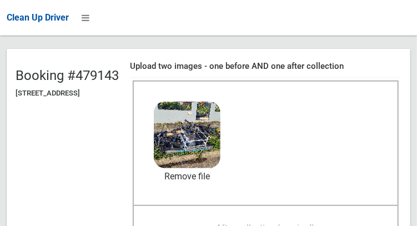
click at [293, 222] on span "After collection (required)" at bounding box center [265, 227] width 99 height 11
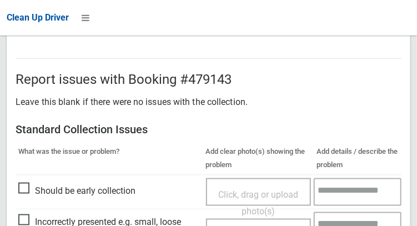
scroll to position [1001, 0]
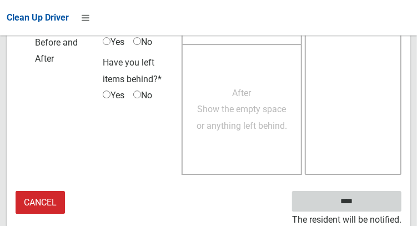
click at [376, 203] on input "****" at bounding box center [346, 201] width 109 height 21
